Goal: Task Accomplishment & Management: Manage account settings

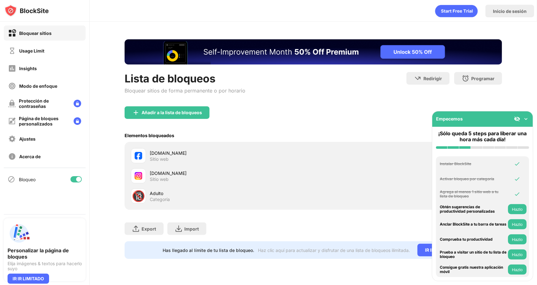
click at [527, 117] on img at bounding box center [526, 119] width 6 height 6
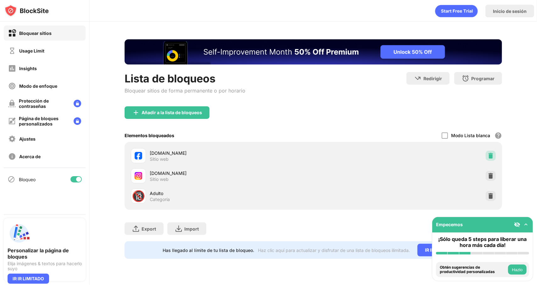
click at [493, 153] on img at bounding box center [491, 156] width 6 height 6
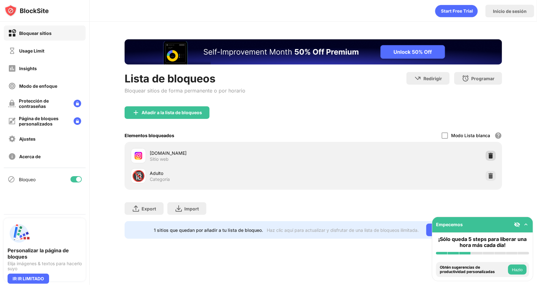
click at [491, 155] on img at bounding box center [491, 156] width 6 height 6
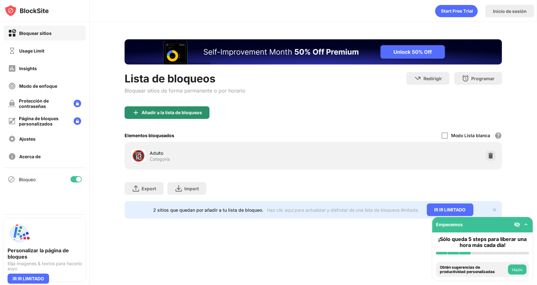
click at [155, 118] on div "Añadir a la lista de bloqueos" at bounding box center [167, 112] width 85 height 13
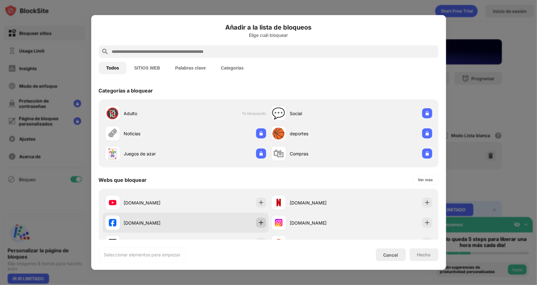
click at [262, 226] on img at bounding box center [261, 223] width 6 height 6
